Goal: Information Seeking & Learning: Learn about a topic

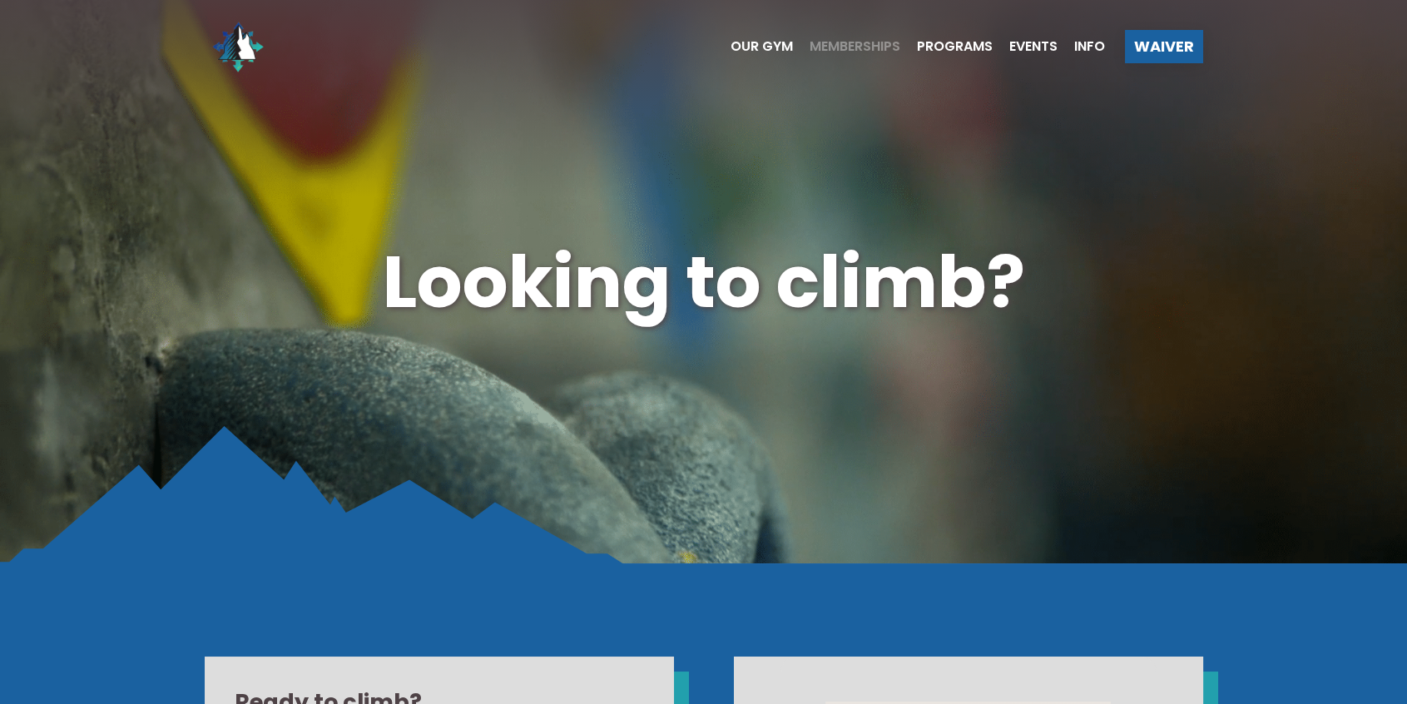
click at [861, 49] on span "Memberships" at bounding box center [855, 46] width 91 height 13
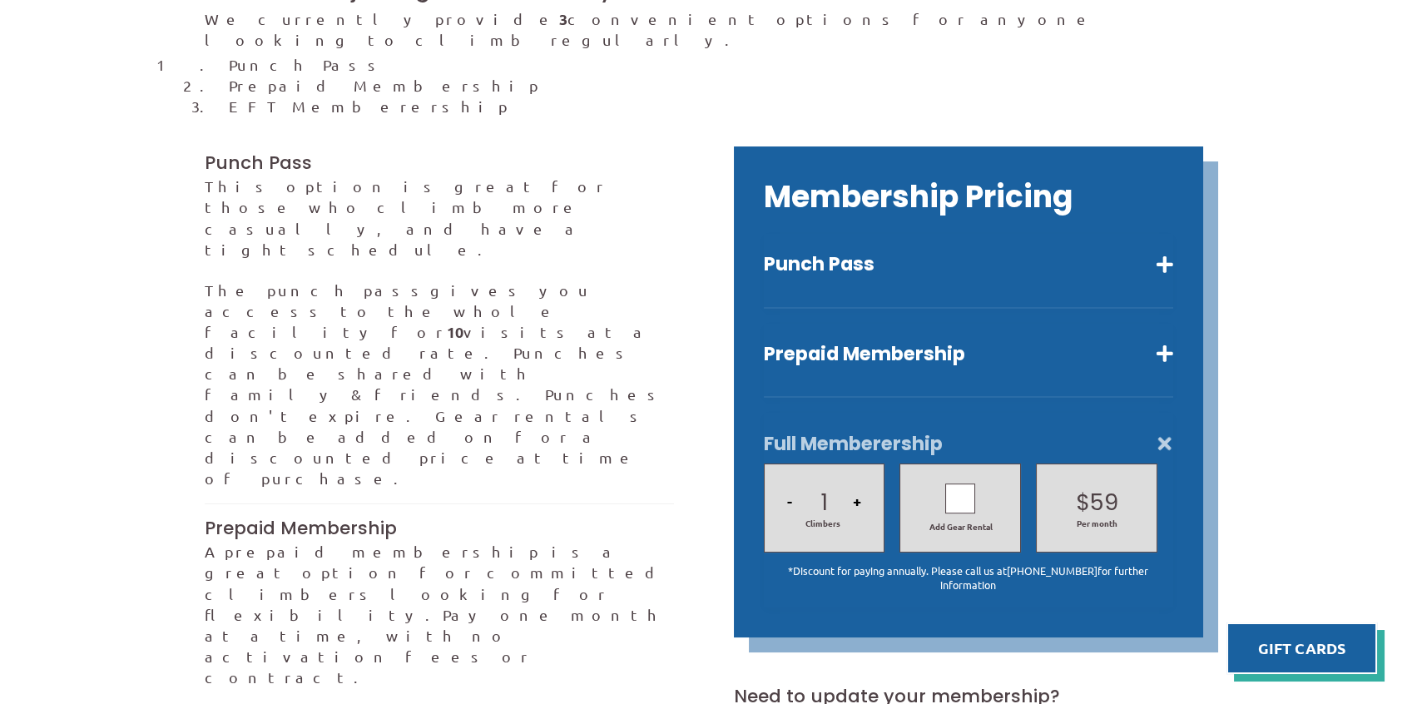
scroll to position [444, 0]
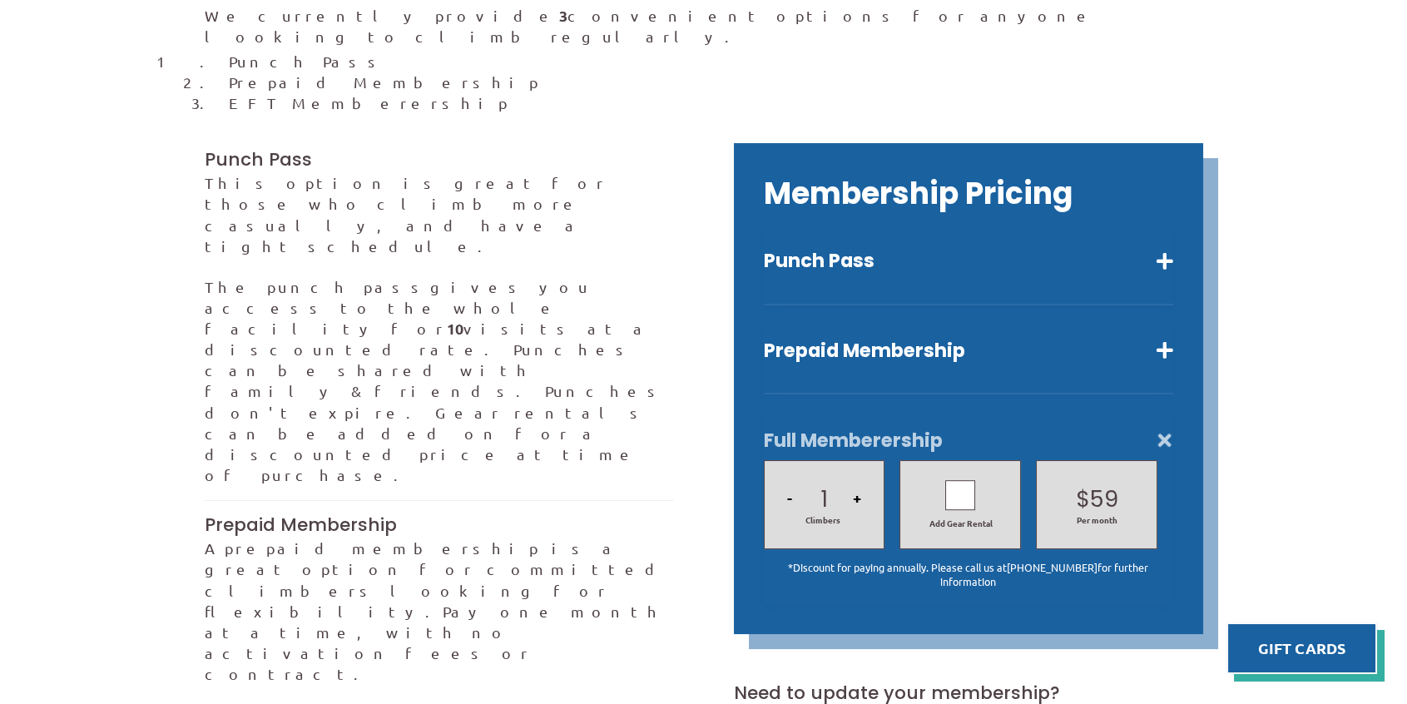
click at [1173, 240] on div "Membership Pricing Punch Pass Ten visits a reduced rate. $145 Adults $125 *Disc…" at bounding box center [968, 388] width 469 height 490
click at [1163, 249] on button "Punch Pass" at bounding box center [968, 261] width 409 height 24
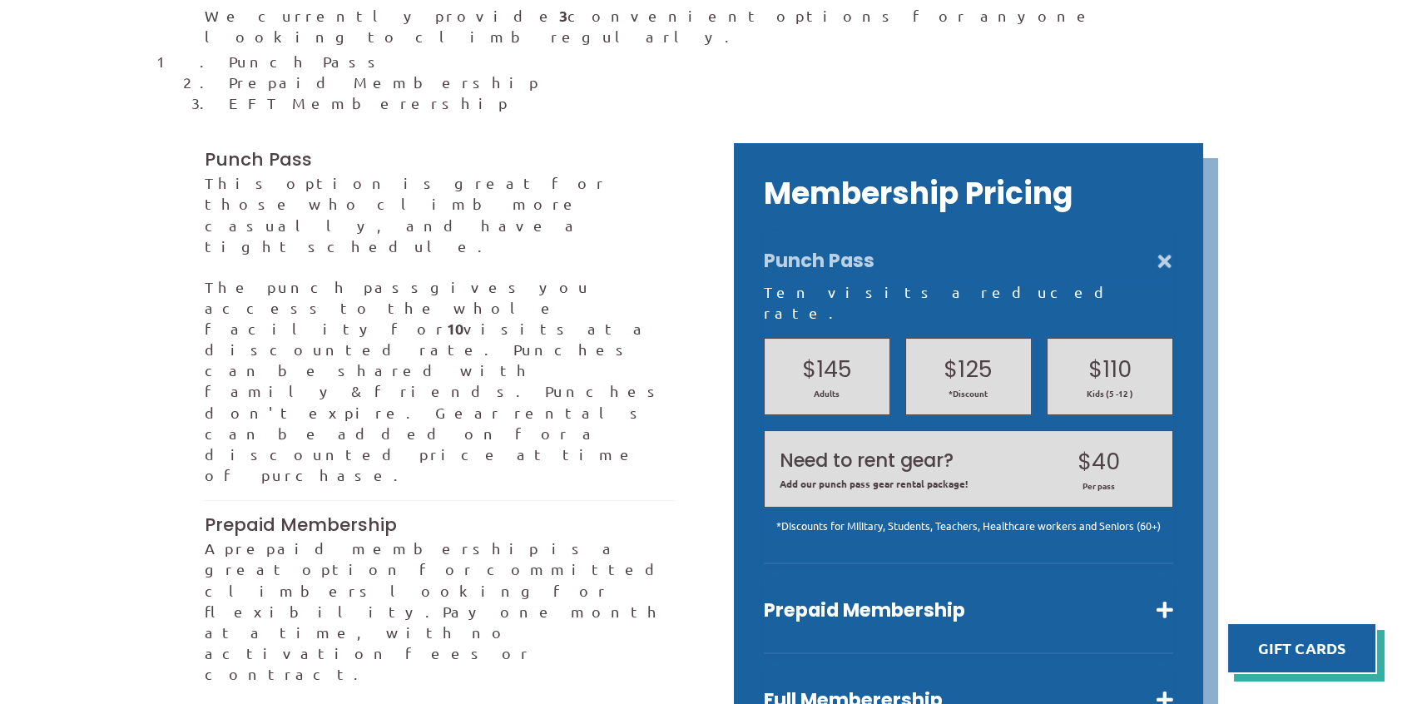
click at [1164, 249] on button "Punch Pass" at bounding box center [968, 261] width 409 height 24
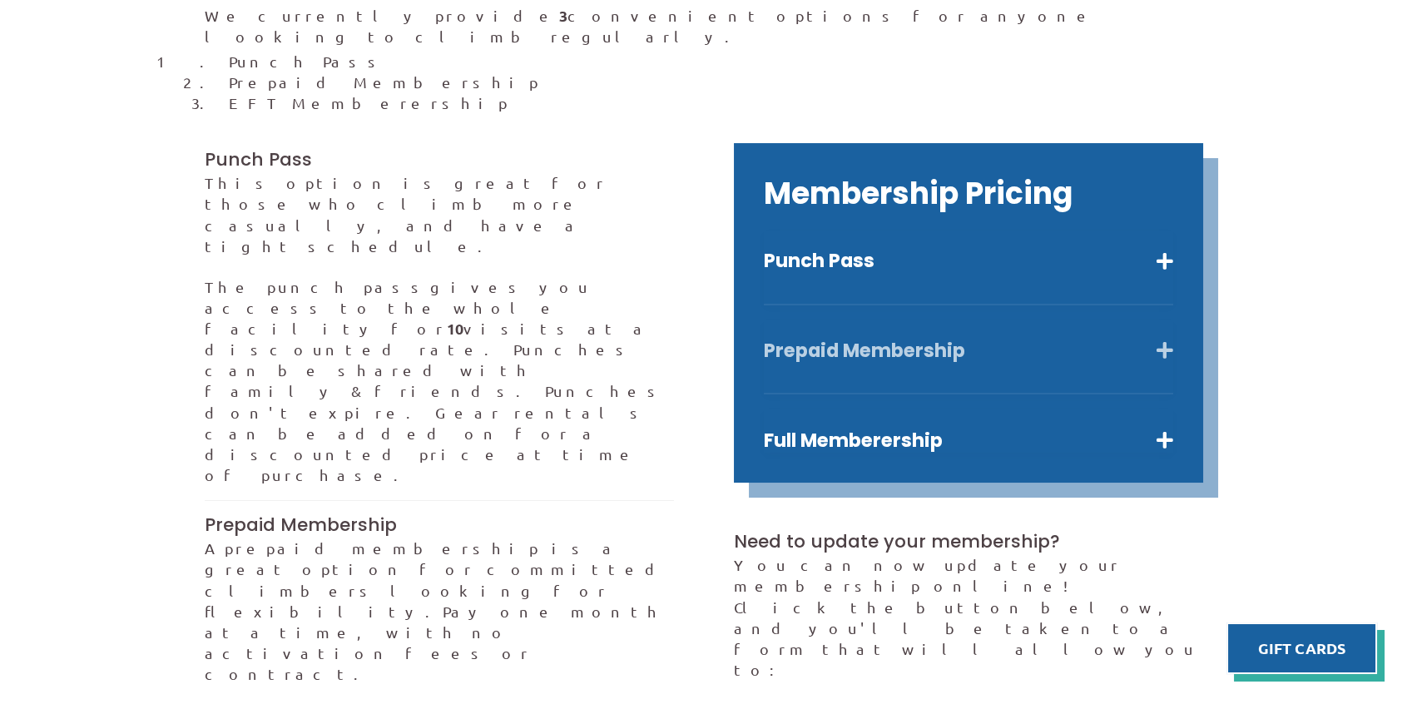
click at [1156, 339] on button "Prepaid Membership" at bounding box center [968, 351] width 409 height 24
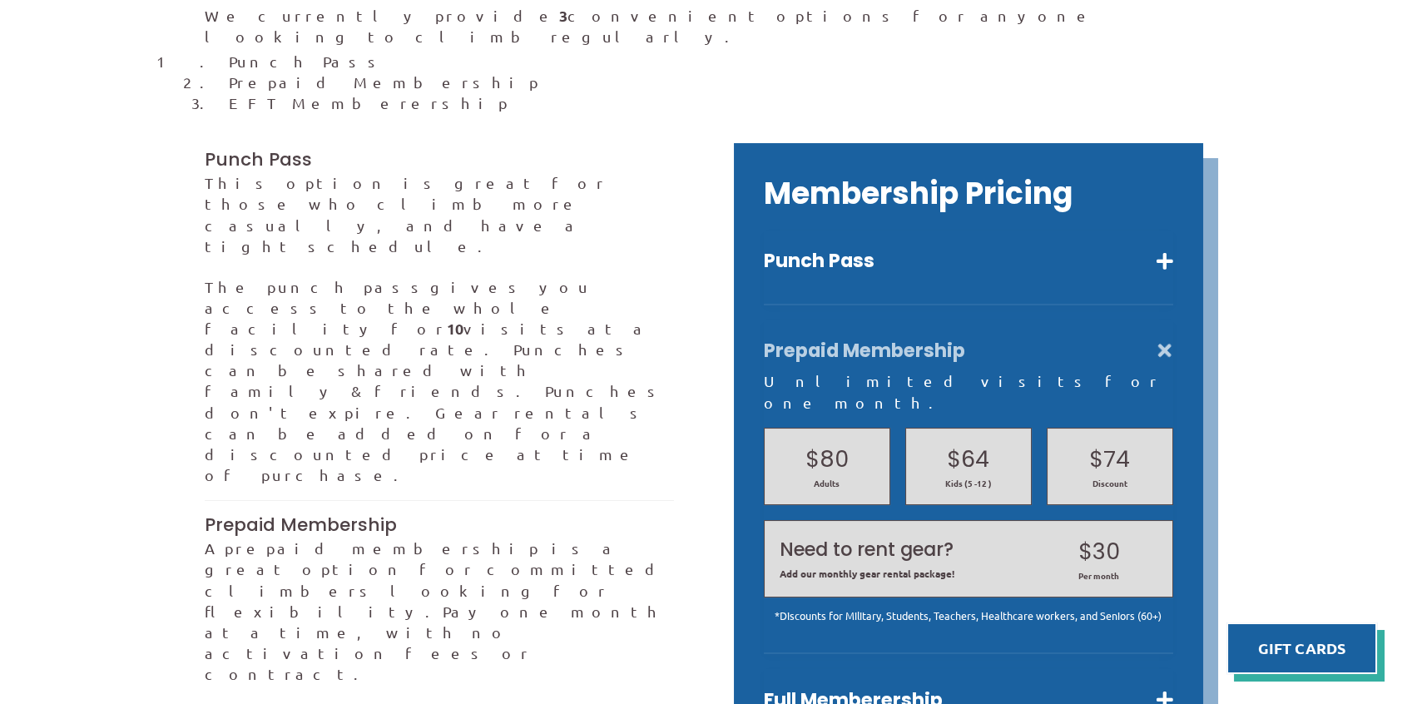
scroll to position [666, 0]
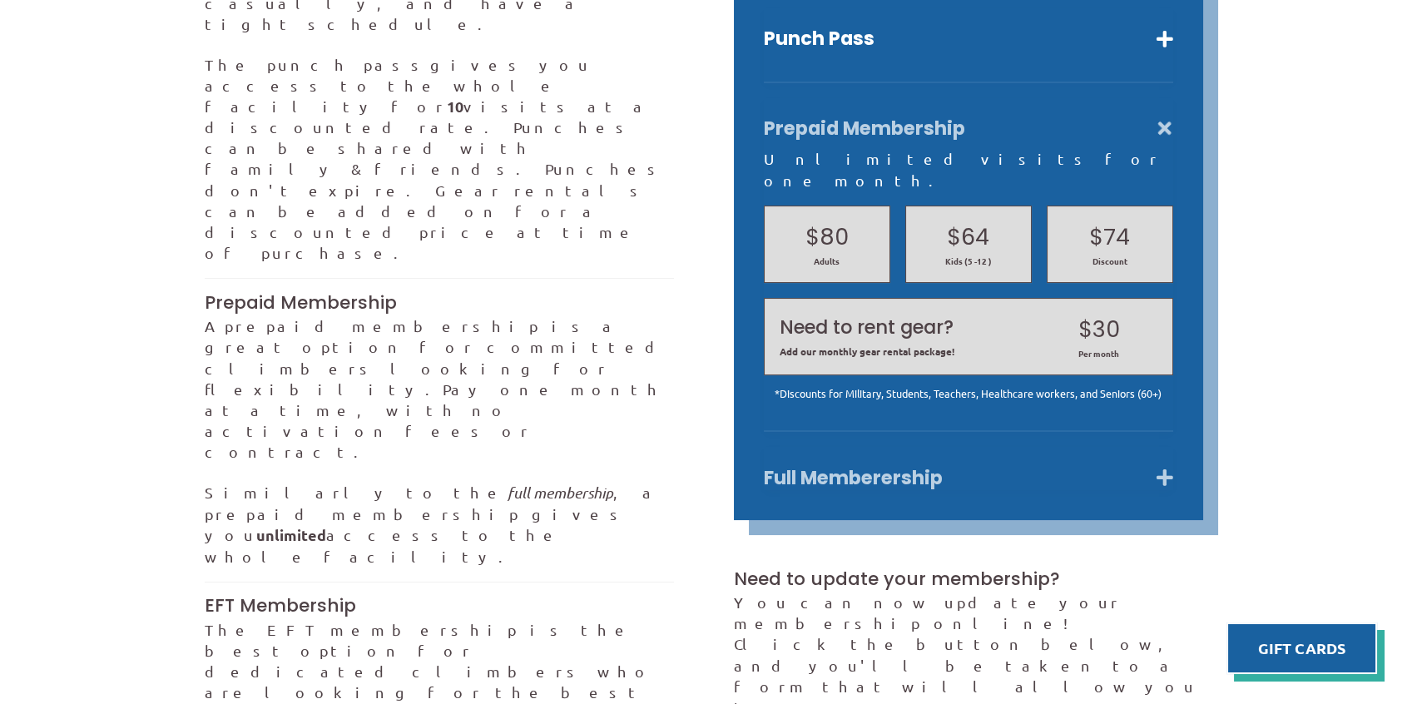
click at [1139, 466] on button "Full Memberership" at bounding box center [968, 478] width 409 height 24
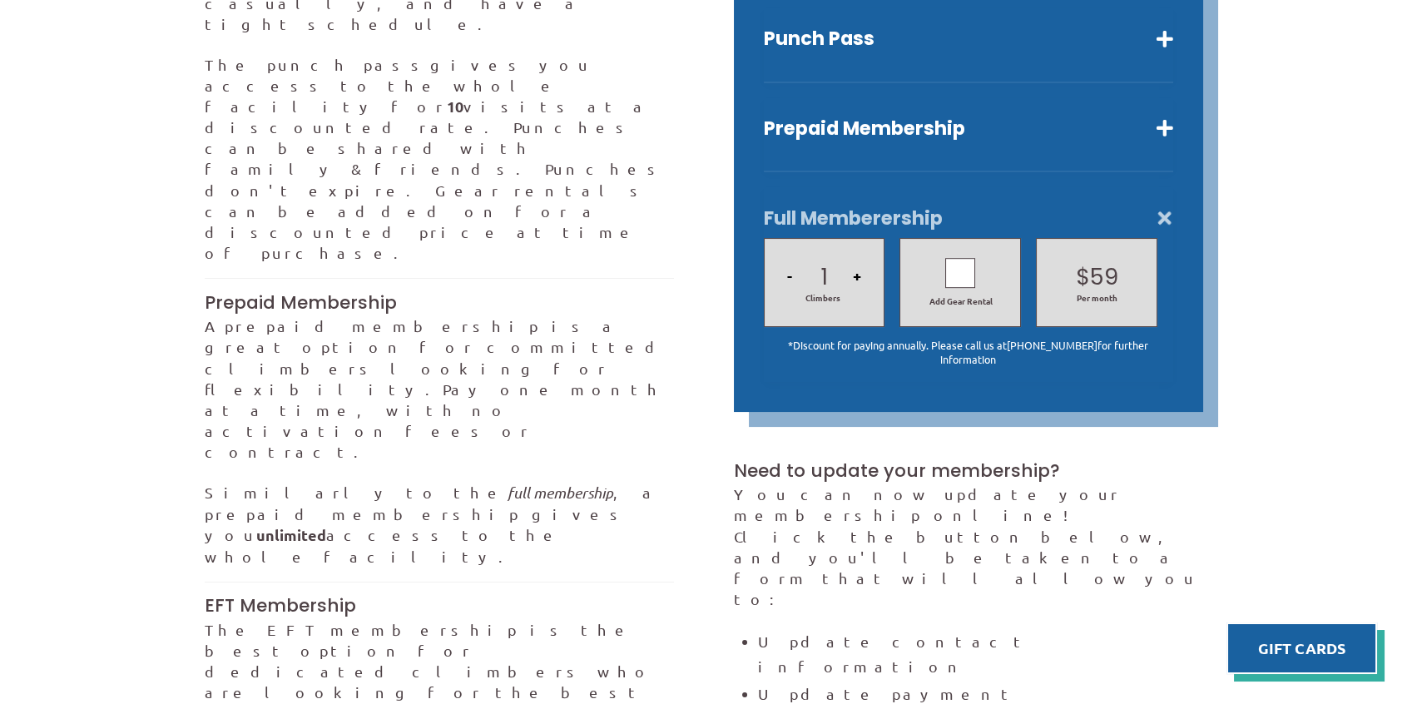
scroll to position [444, 0]
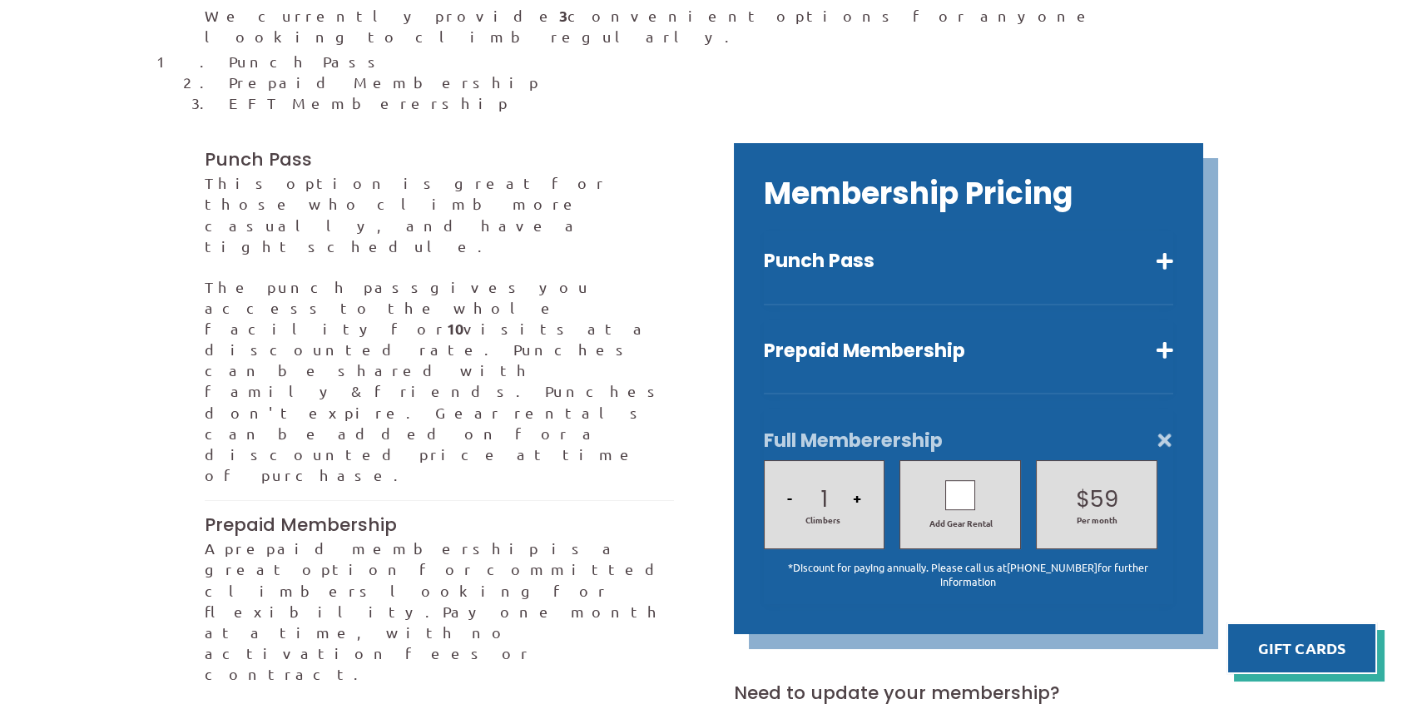
click at [958, 483] on div at bounding box center [960, 495] width 30 height 30
click at [958, 483] on icon at bounding box center [960, 495] width 15 height 24
click at [958, 483] on div at bounding box center [960, 495] width 30 height 30
click at [959, 483] on icon at bounding box center [960, 495] width 15 height 24
click at [959, 483] on div at bounding box center [960, 495] width 30 height 30
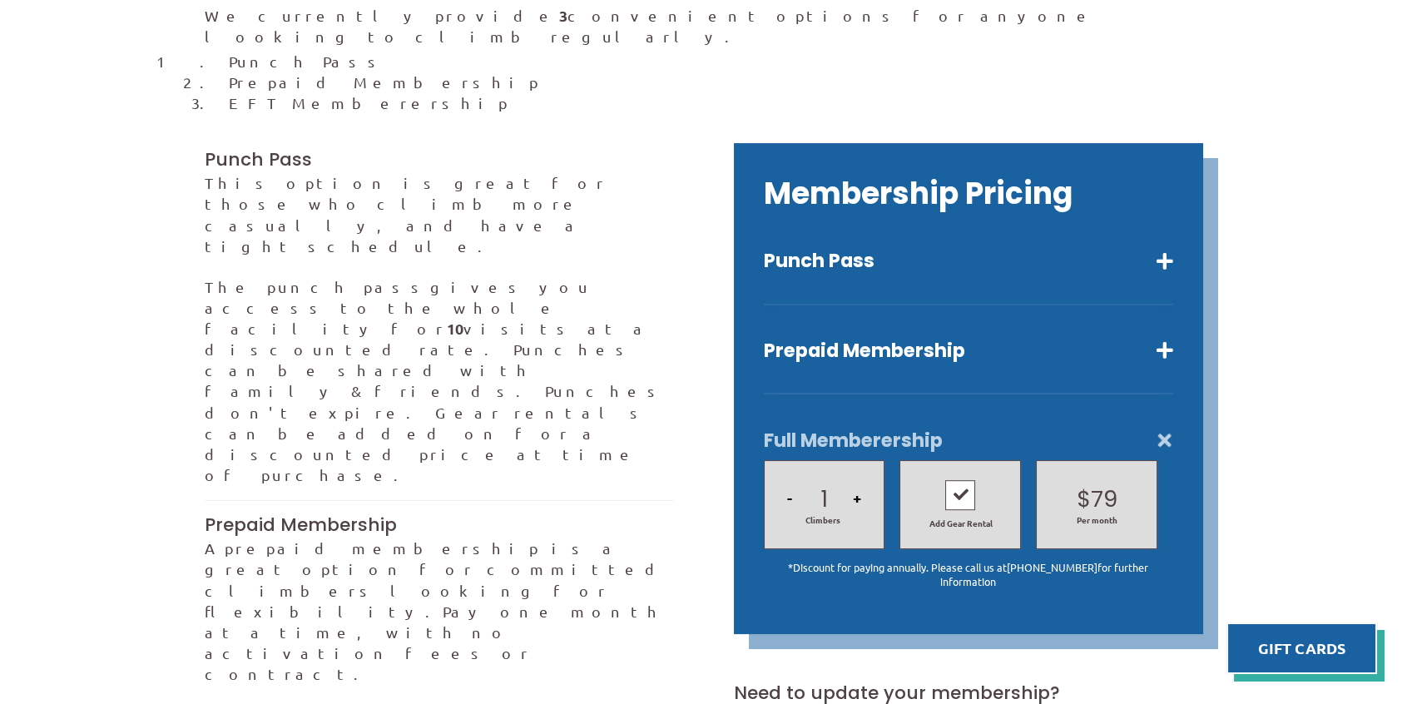
click at [959, 483] on icon at bounding box center [960, 495] width 15 height 24
click at [964, 483] on div at bounding box center [960, 495] width 30 height 30
click at [964, 483] on icon at bounding box center [960, 495] width 15 height 24
click at [966, 480] on div at bounding box center [960, 495] width 30 height 30
click at [966, 483] on icon at bounding box center [960, 495] width 15 height 24
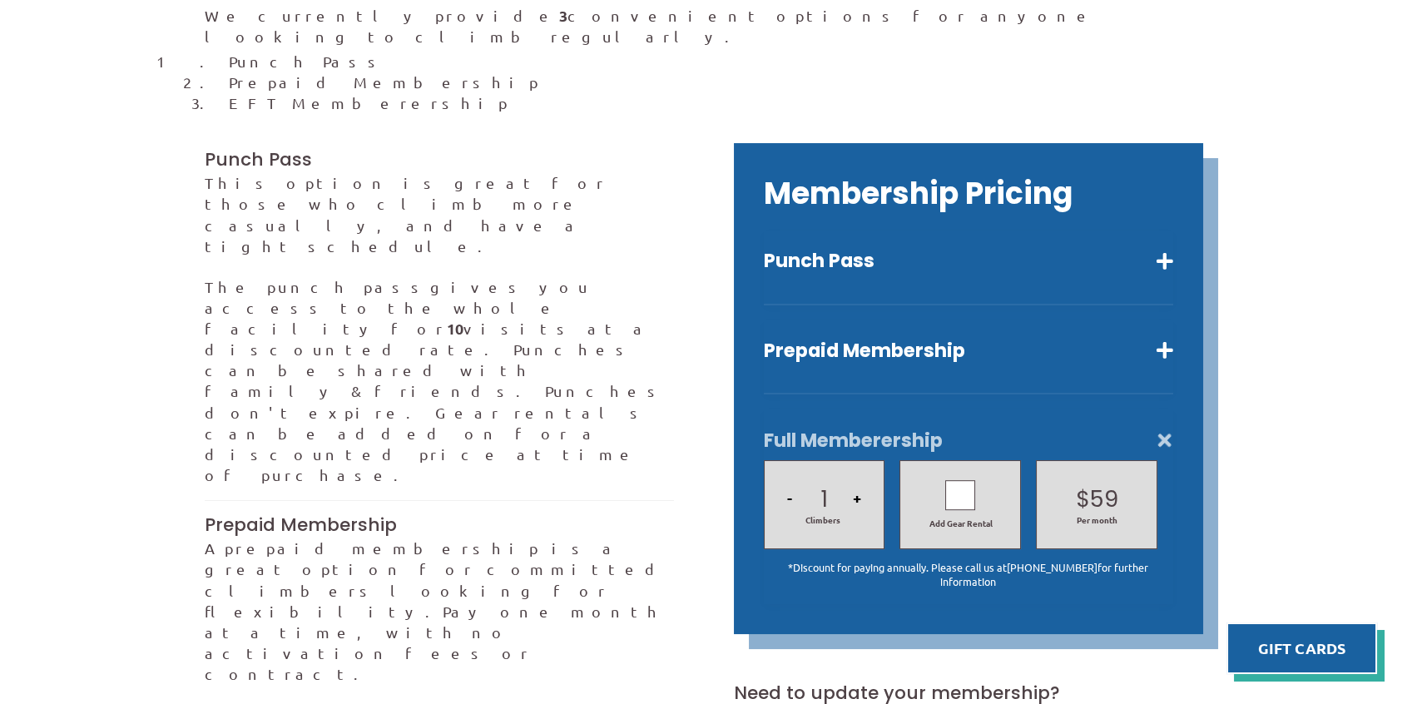
click at [966, 480] on div at bounding box center [960, 495] width 30 height 30
drag, startPoint x: 970, startPoint y: 477, endPoint x: 984, endPoint y: 490, distance: 19.4
click at [972, 480] on div at bounding box center [960, 495] width 30 height 30
click at [955, 481] on div at bounding box center [960, 495] width 30 height 30
click at [955, 483] on icon at bounding box center [960, 495] width 15 height 24
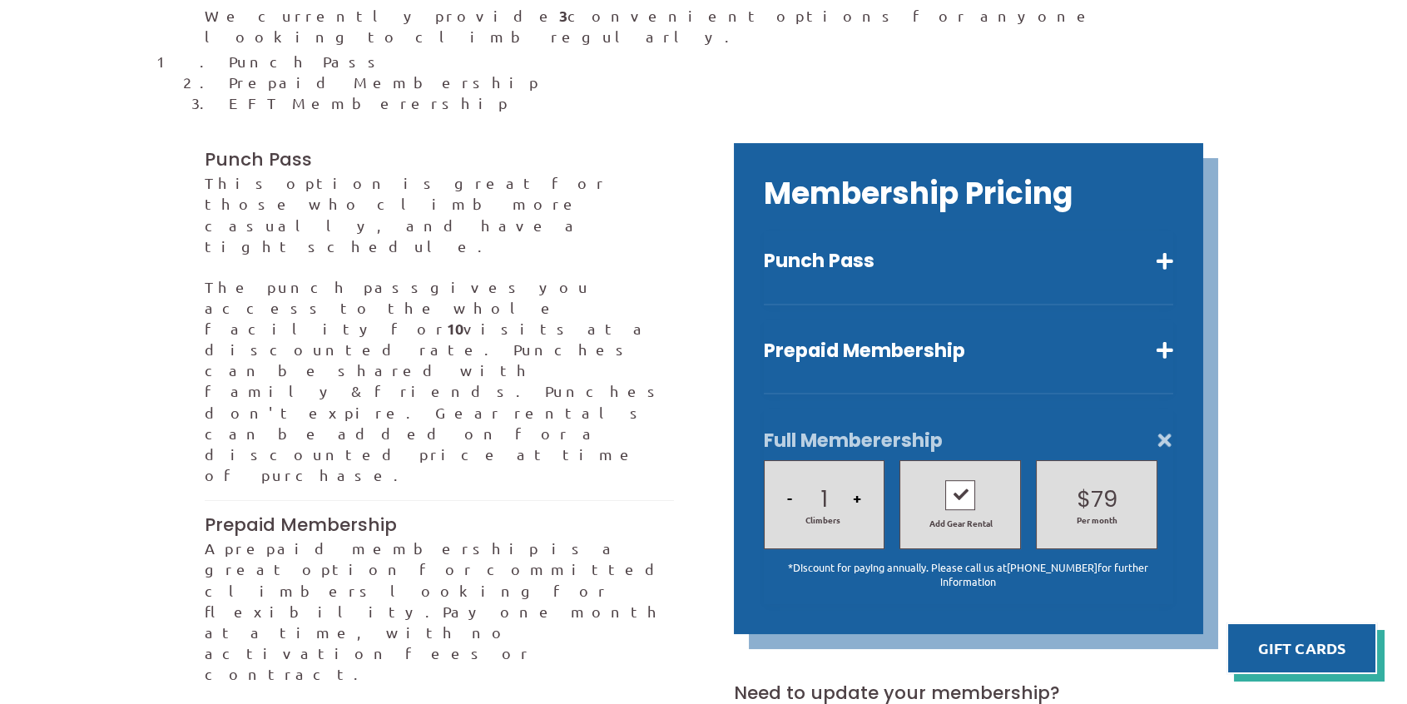
click at [955, 481] on div at bounding box center [960, 495] width 30 height 30
click at [955, 483] on icon at bounding box center [960, 495] width 15 height 24
click at [959, 481] on div at bounding box center [960, 495] width 30 height 30
click at [0, 0] on icon at bounding box center [0, 0] width 0 height 0
click at [956, 340] on button "Prepaid Membership" at bounding box center [968, 351] width 409 height 24
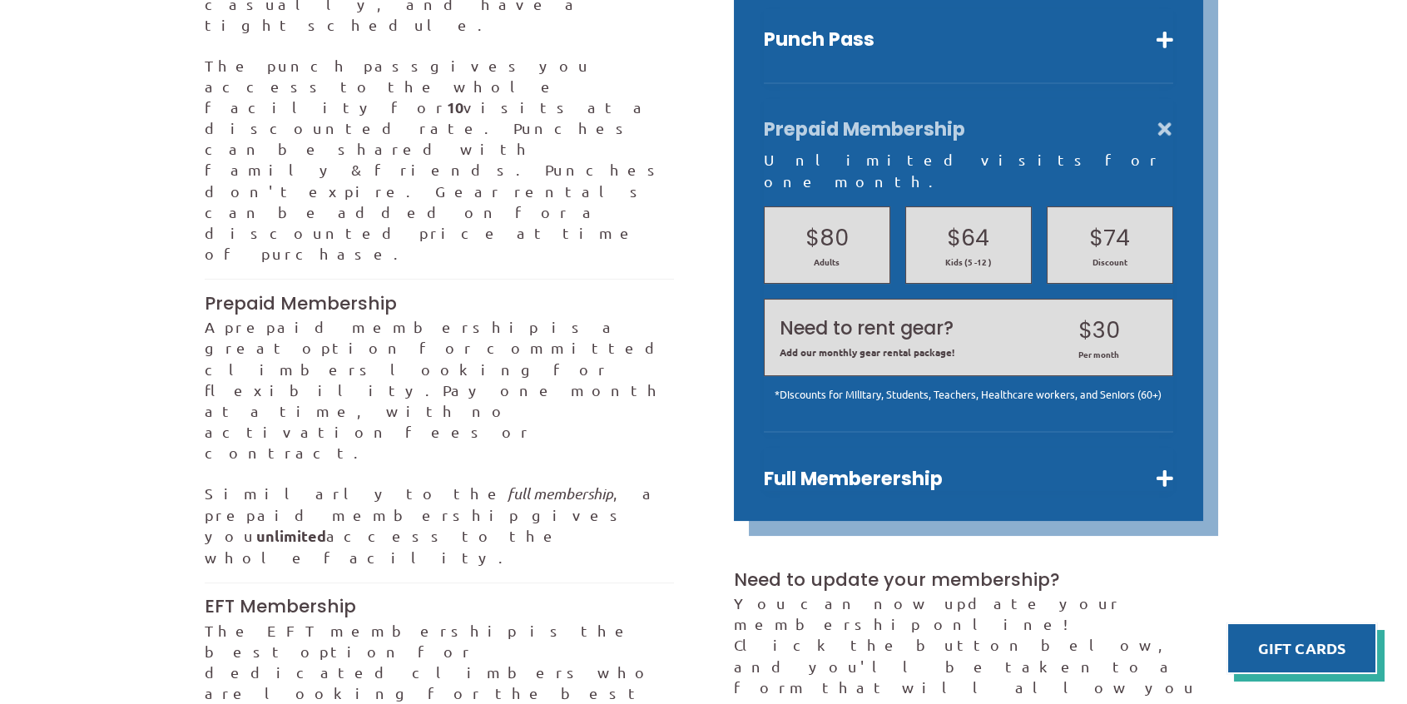
scroll to position [666, 0]
click at [1155, 466] on button "Full Memberership" at bounding box center [968, 478] width 409 height 24
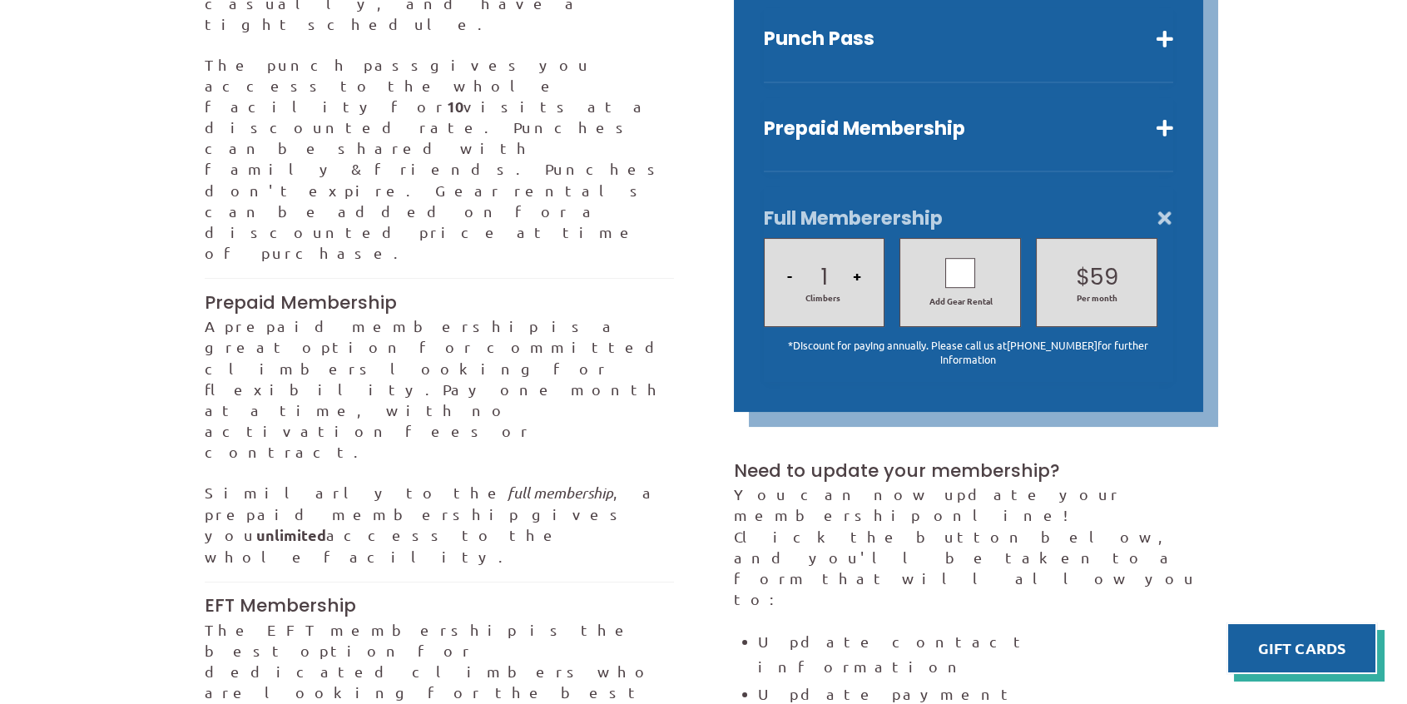
click at [985, 258] on div "Add Gear Rental" at bounding box center [960, 283] width 105 height 50
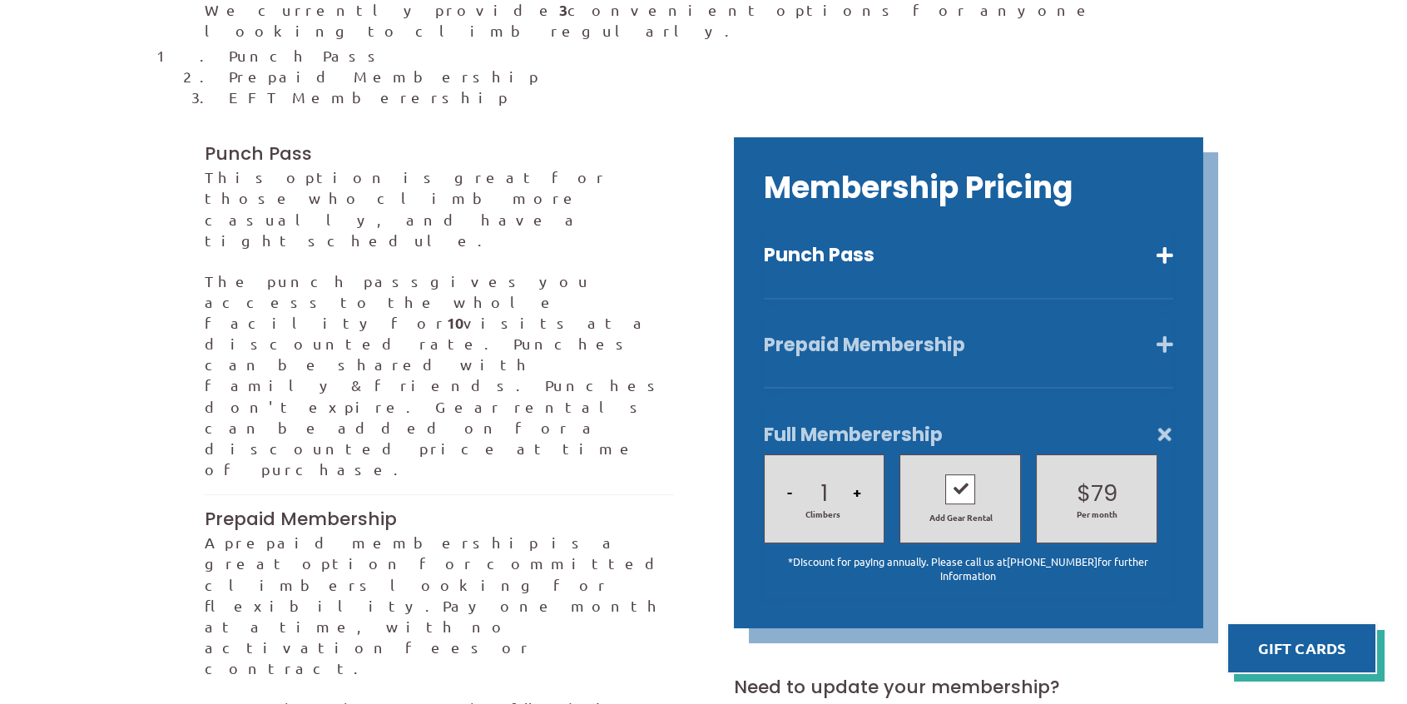
scroll to position [444, 0]
